Goal: Task Accomplishment & Management: Manage account settings

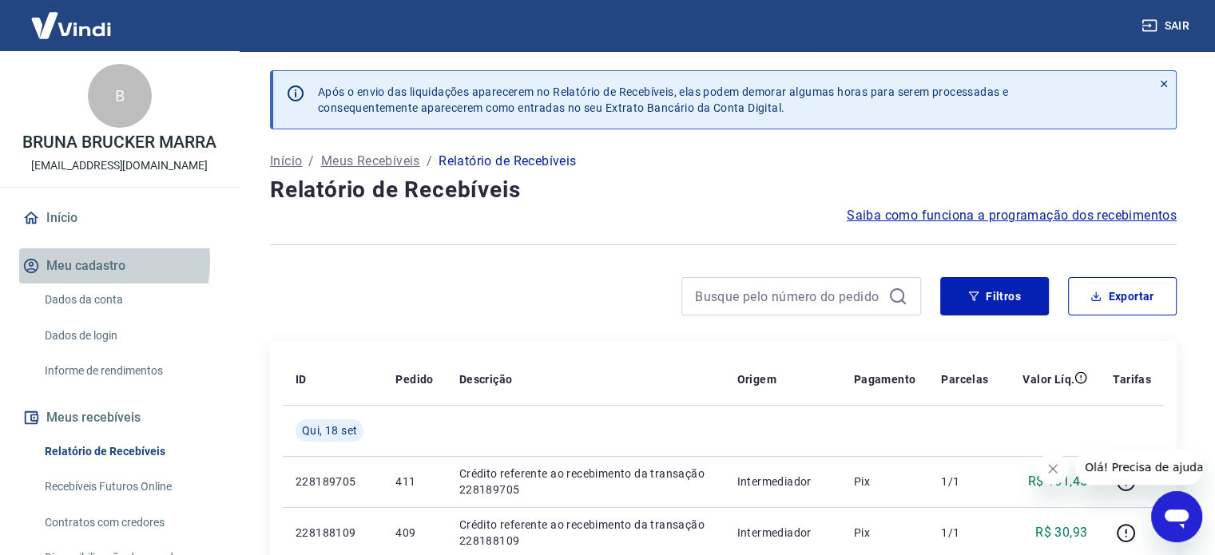
click at [64, 261] on button "Meu cadastro" at bounding box center [119, 266] width 201 height 35
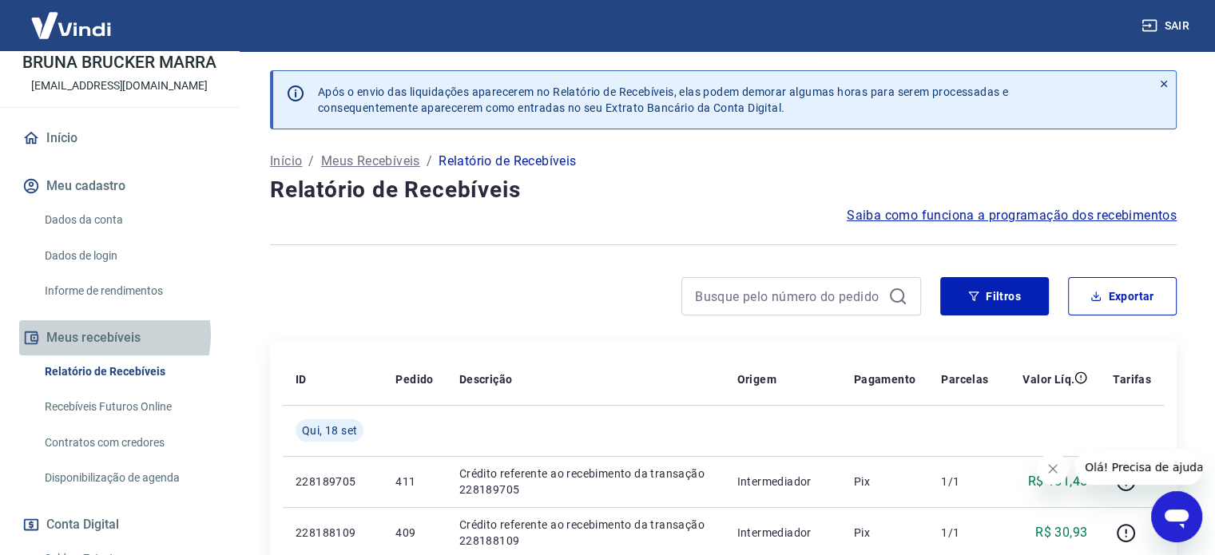
click at [109, 335] on button "Meus recebíveis" at bounding box center [119, 337] width 201 height 35
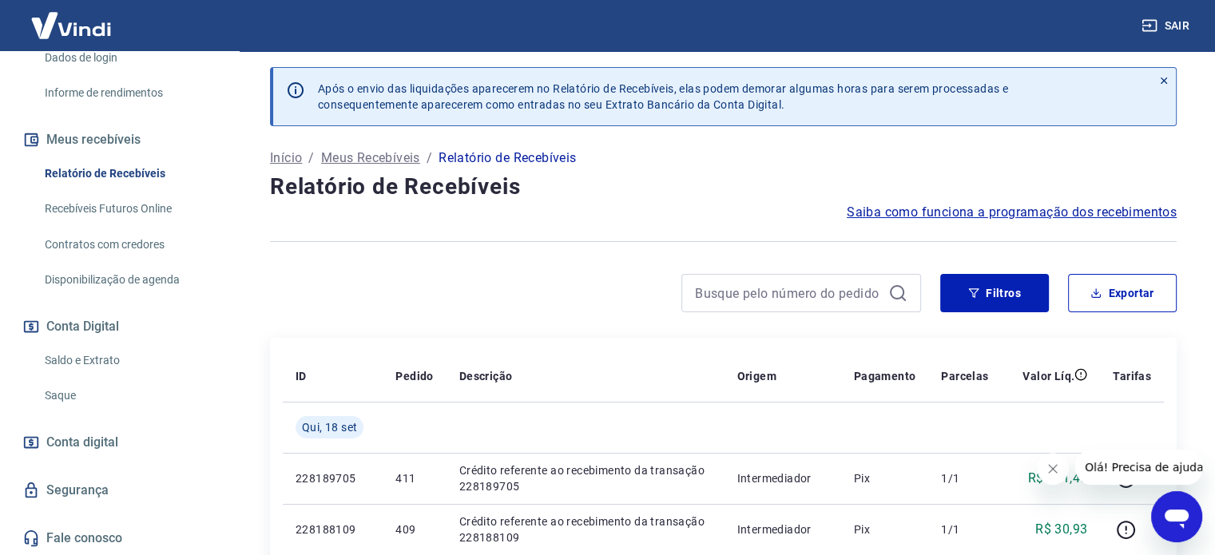
scroll to position [0, 0]
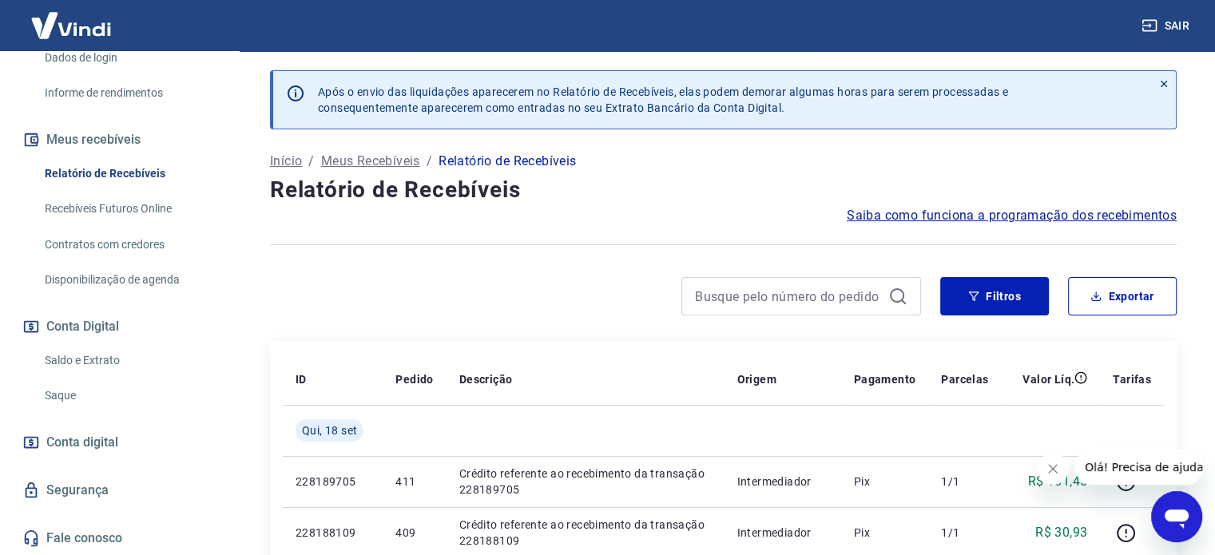
click at [579, 298] on div at bounding box center [595, 296] width 651 height 38
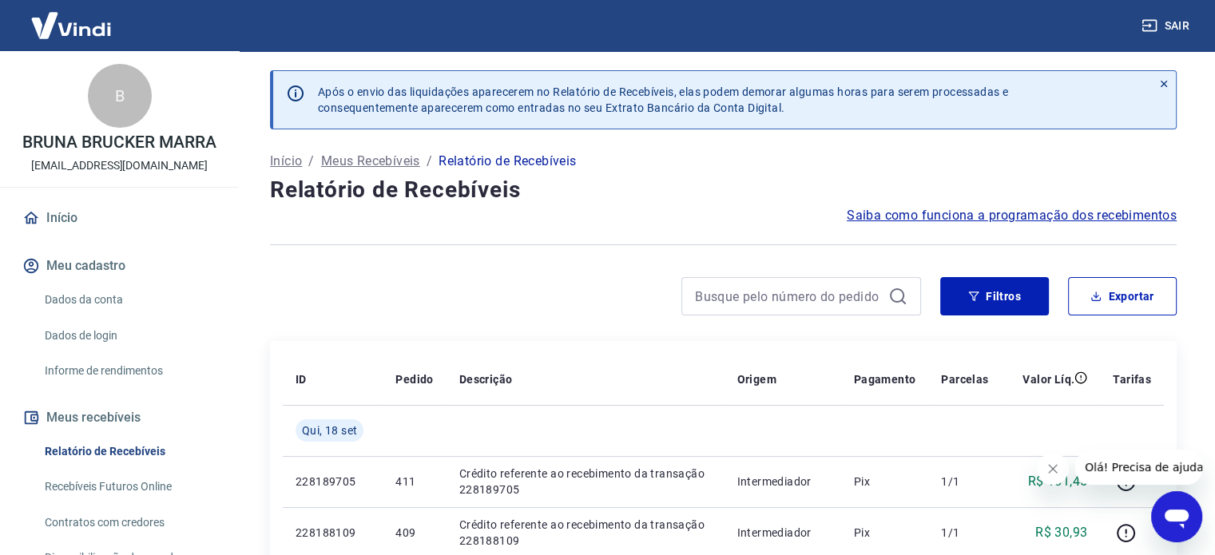
click at [112, 223] on link "Início" at bounding box center [119, 218] width 201 height 35
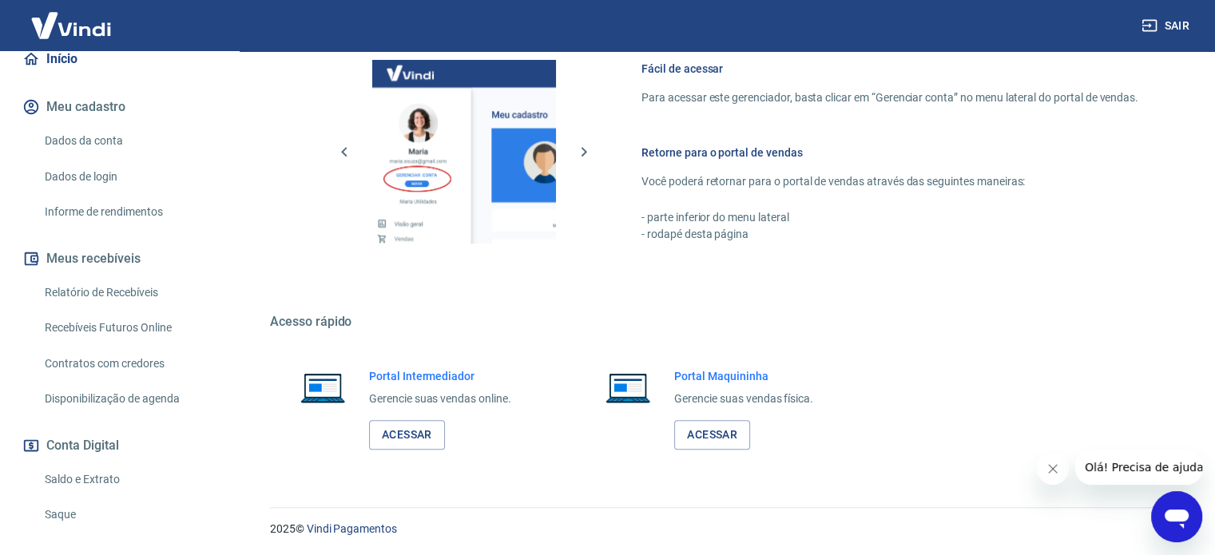
scroll to position [160, 0]
click at [131, 328] on link "Recebíveis Futuros Online" at bounding box center [128, 327] width 181 height 33
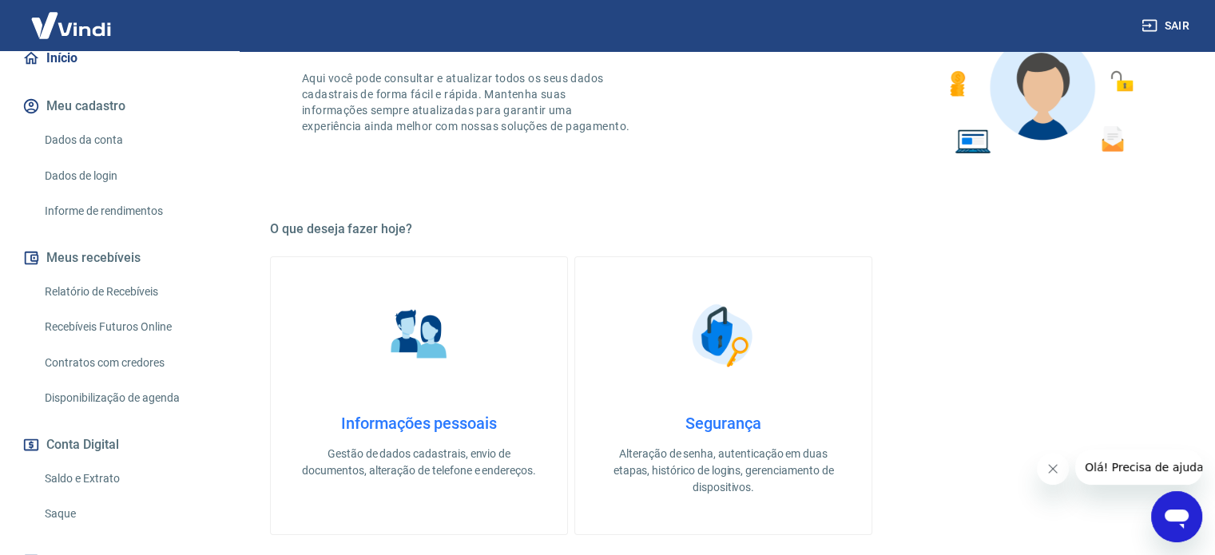
scroll to position [0, 0]
